Goal: Use online tool/utility: Use online tool/utility

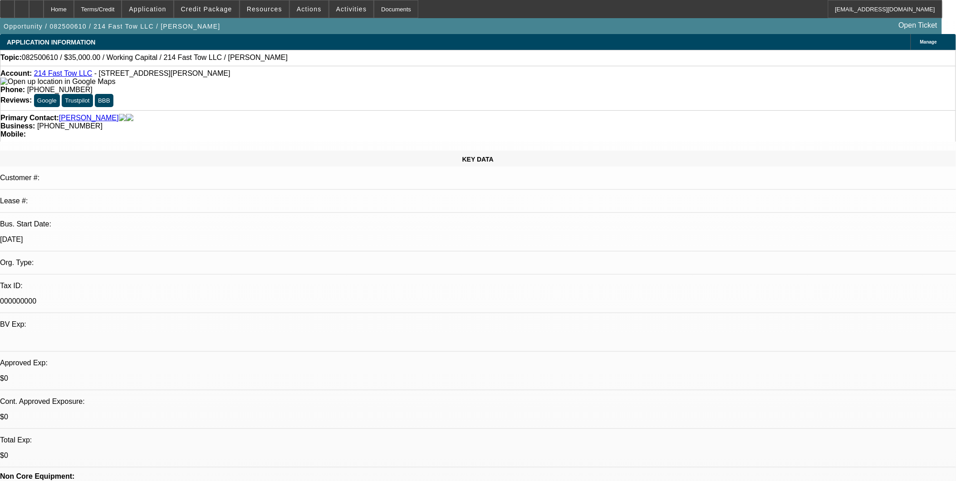
select select "0"
select select "2"
select select "0.1"
select select "4"
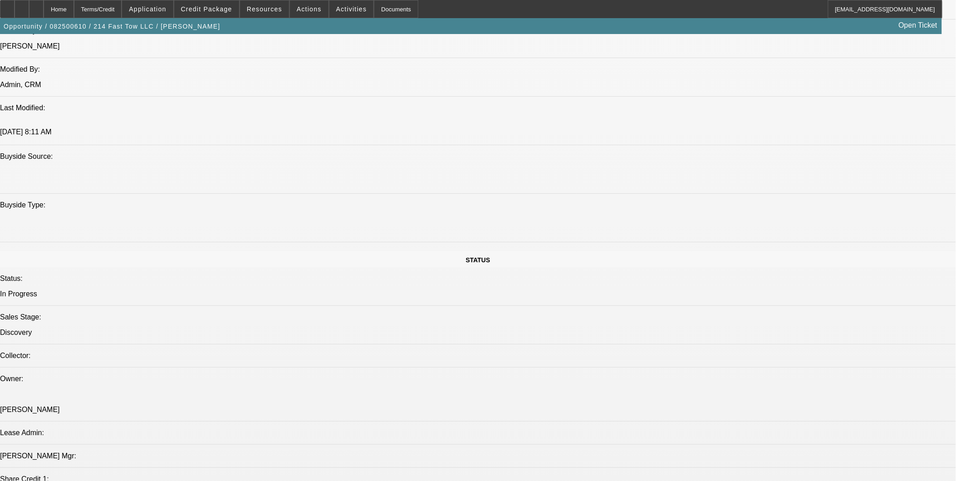
scroll to position [655, 0]
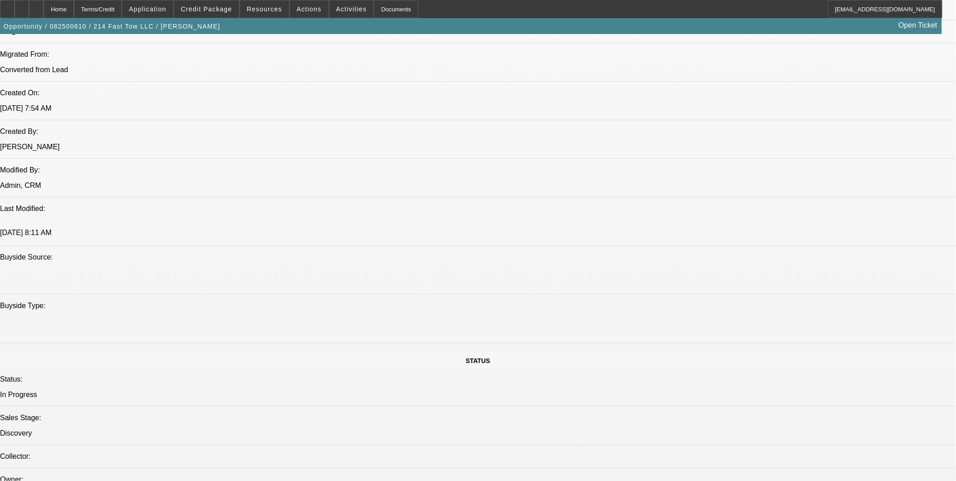
drag, startPoint x: 379, startPoint y: 166, endPoint x: 390, endPoint y: 189, distance: 25.2
drag, startPoint x: 390, startPoint y: 189, endPoint x: 387, endPoint y: 201, distance: 12.8
drag, startPoint x: 406, startPoint y: 172, endPoint x: 427, endPoint y: 182, distance: 23.6
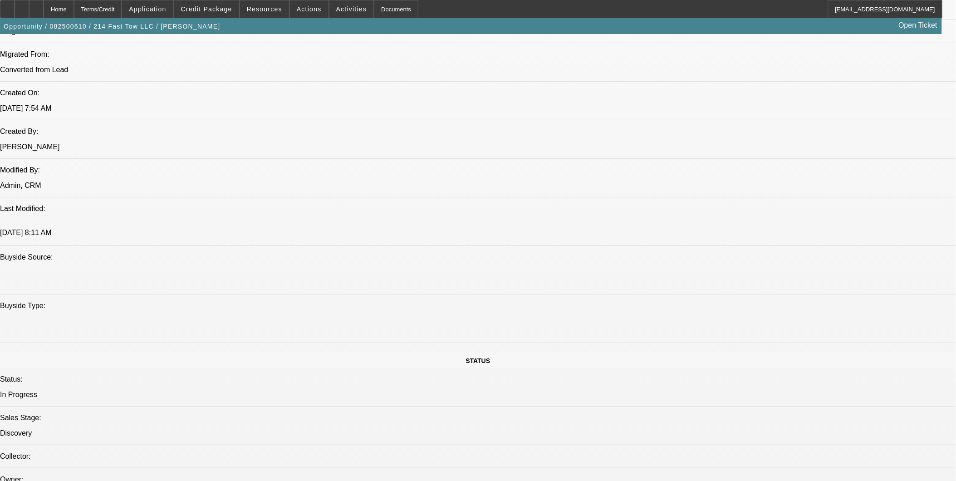
drag, startPoint x: 427, startPoint y: 182, endPoint x: 421, endPoint y: 212, distance: 31.0
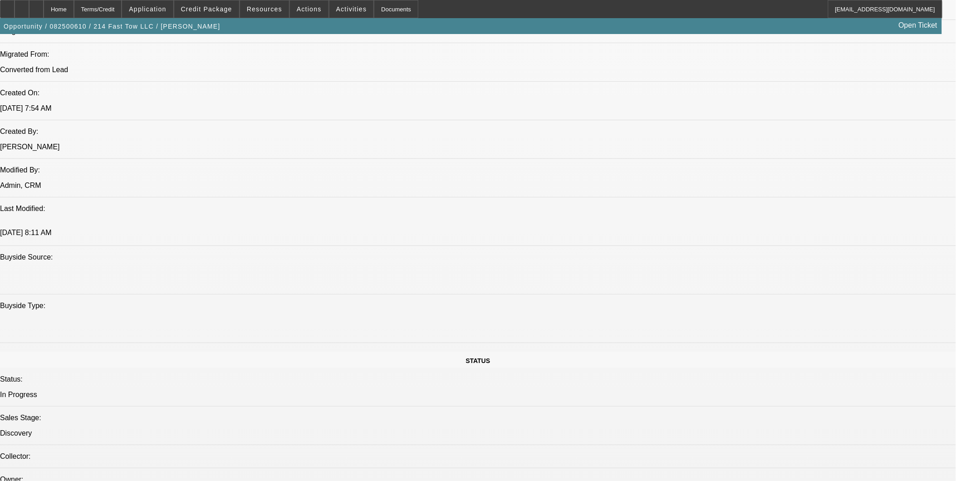
drag, startPoint x: 419, startPoint y: 218, endPoint x: 408, endPoint y: 180, distance: 39.2
drag, startPoint x: 408, startPoint y: 180, endPoint x: 406, endPoint y: 190, distance: 9.6
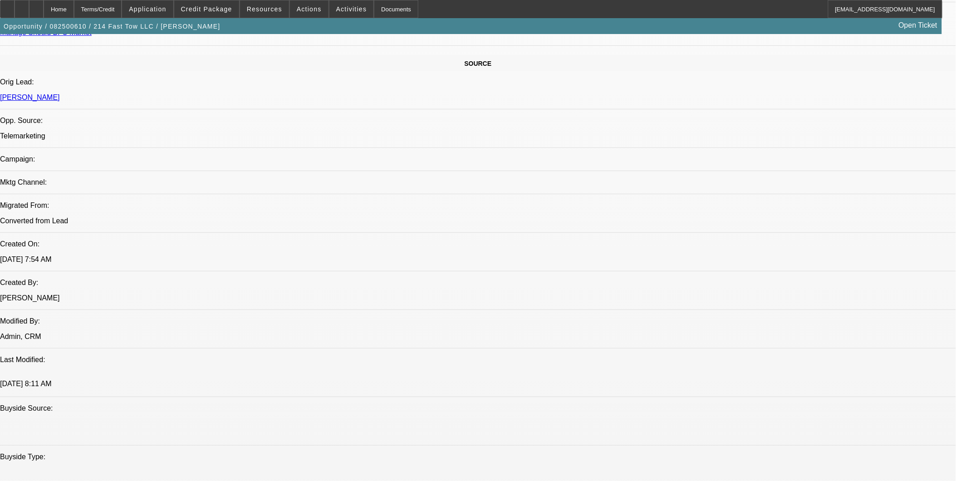
drag, startPoint x: 416, startPoint y: 284, endPoint x: 448, endPoint y: 283, distance: 31.8
drag, startPoint x: 448, startPoint y: 283, endPoint x: 410, endPoint y: 306, distance: 44.5
drag, startPoint x: 388, startPoint y: 286, endPoint x: 368, endPoint y: 280, distance: 20.8
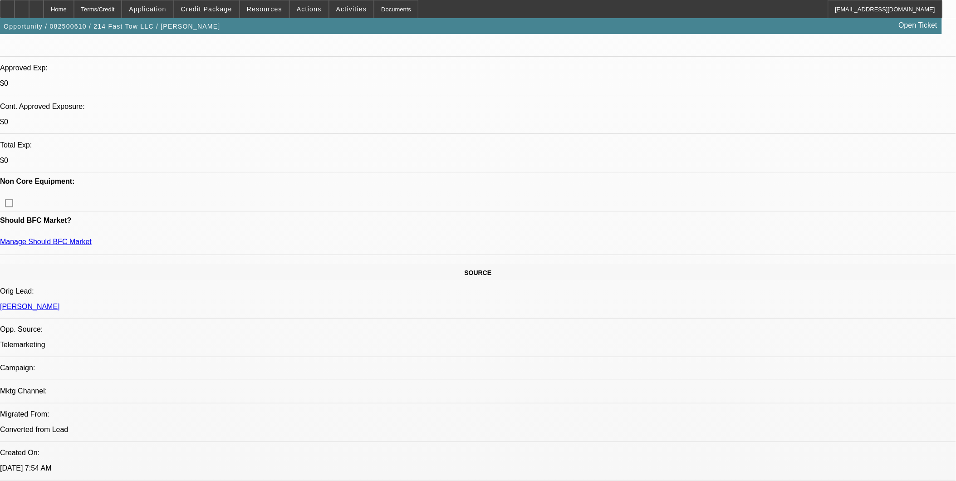
scroll to position [302, 0]
